Goal: Task Accomplishment & Management: Use online tool/utility

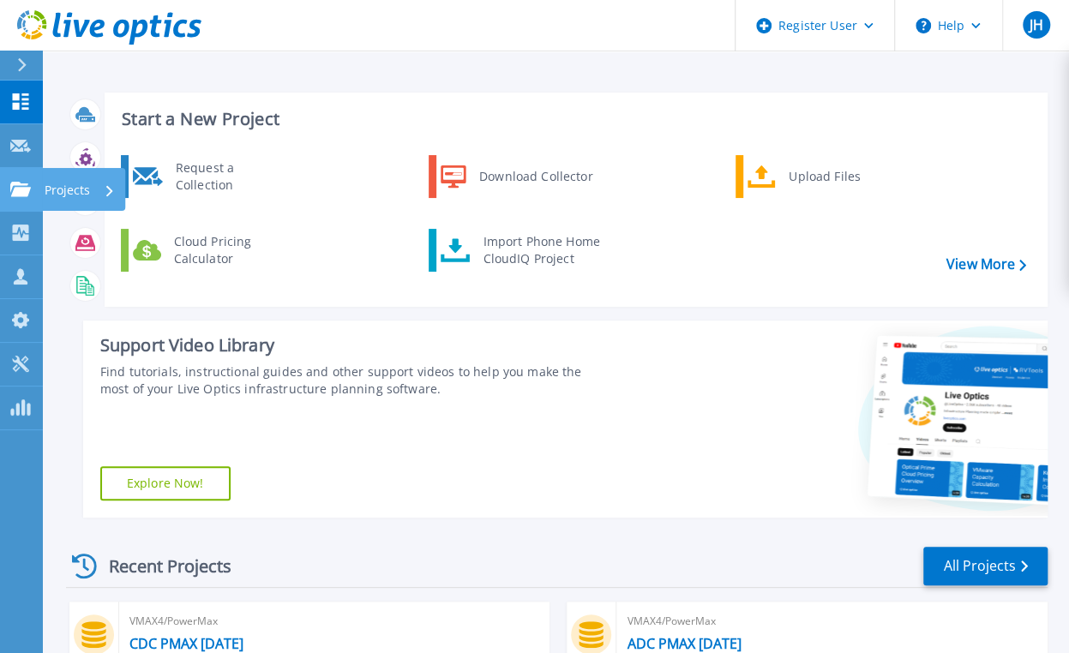
click at [13, 196] on icon at bounding box center [20, 189] width 21 height 15
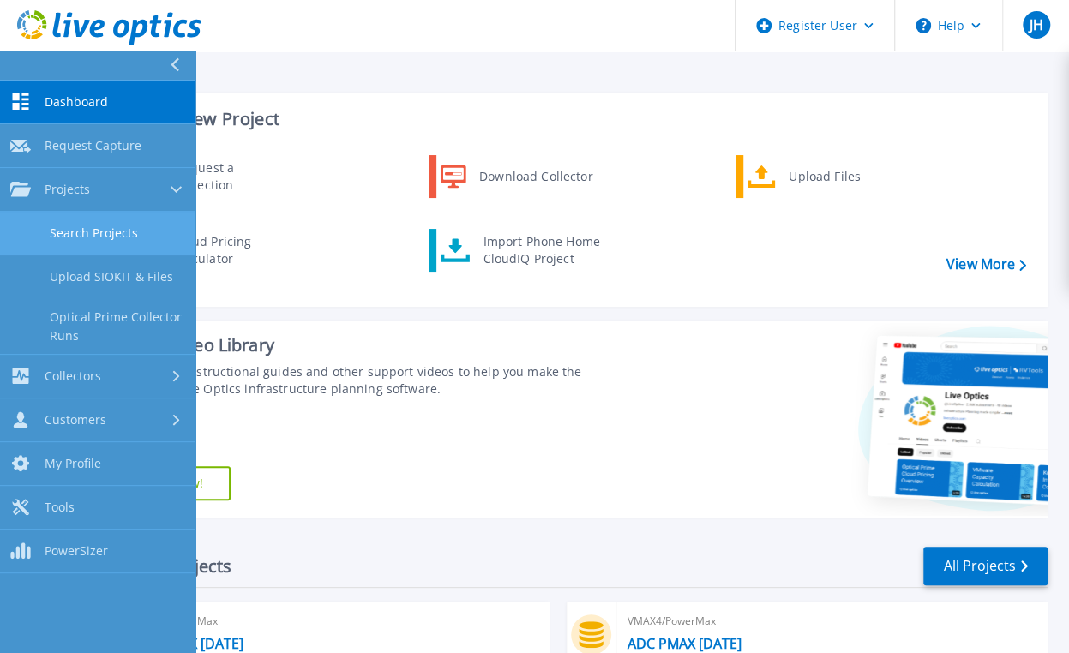
click at [117, 236] on link "Search Projects" at bounding box center [98, 234] width 196 height 44
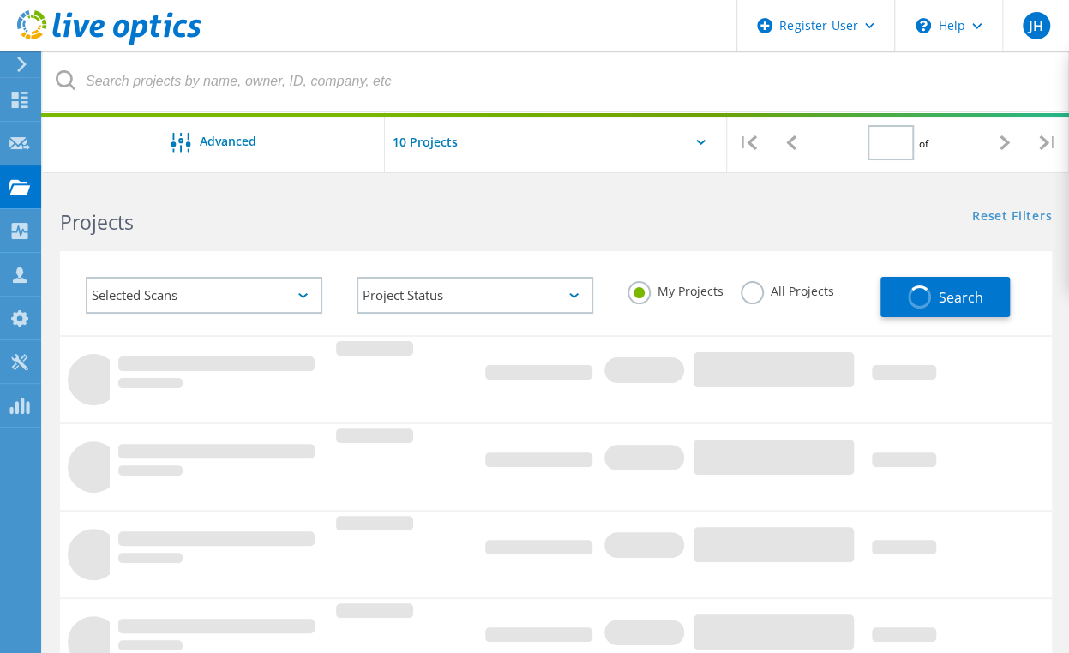
type input "1"
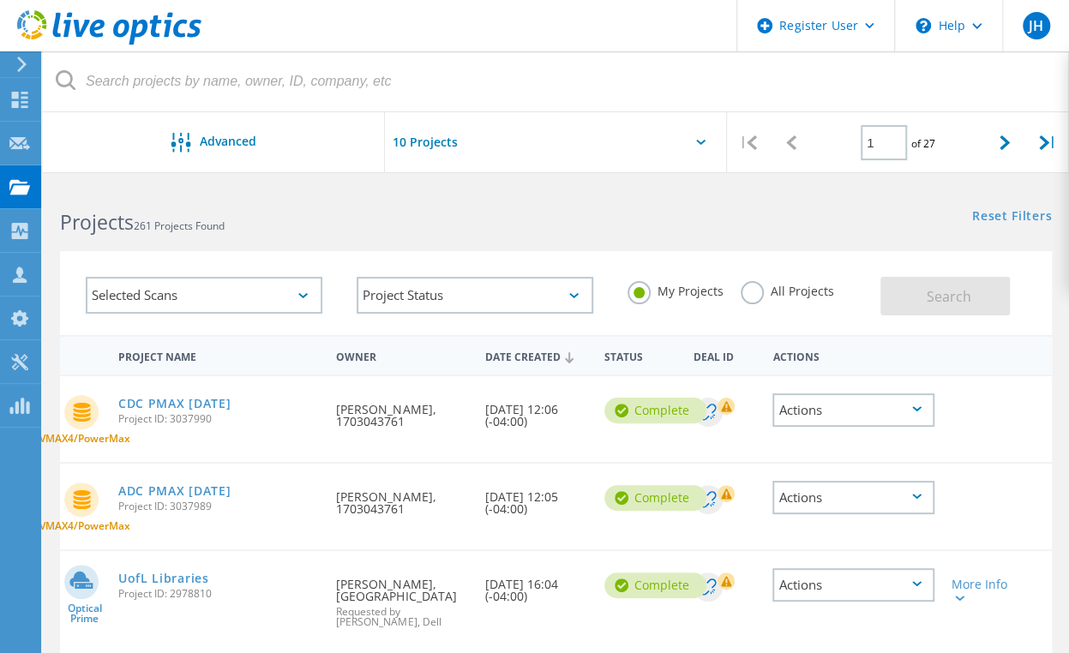
click at [754, 292] on label "All Projects" at bounding box center [787, 289] width 93 height 16
click at [0, 0] on input "All Projects" at bounding box center [0, 0] width 0 height 0
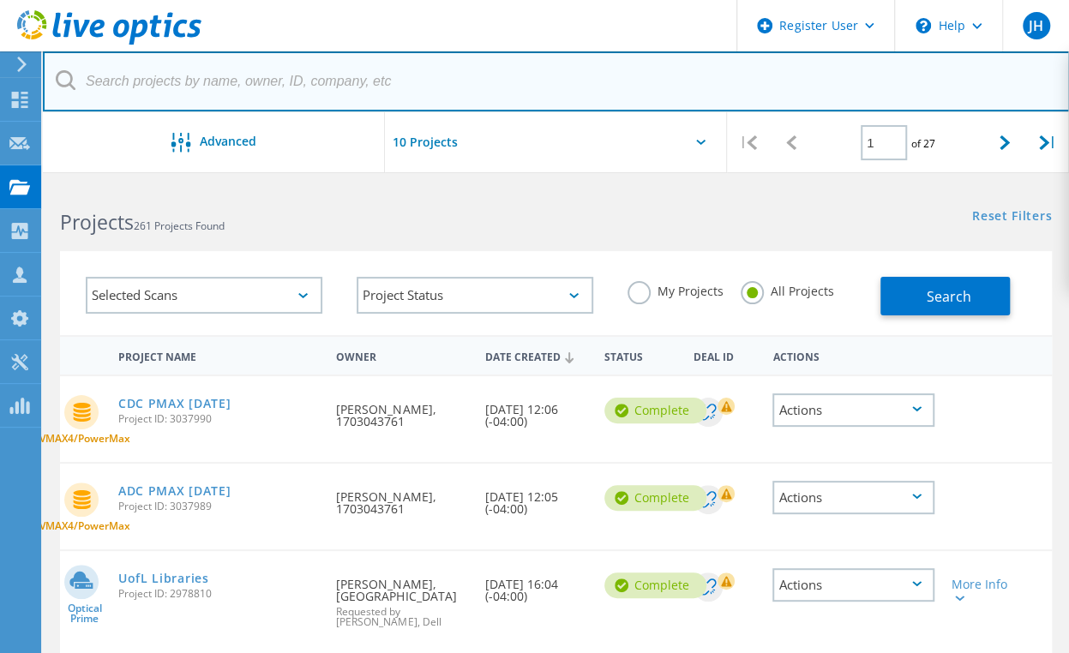
click at [179, 93] on input "text" at bounding box center [556, 81] width 1027 height 60
click at [244, 87] on input "text" at bounding box center [556, 81] width 1027 height 60
type input "arh"
